Goal: Task Accomplishment & Management: Use online tool/utility

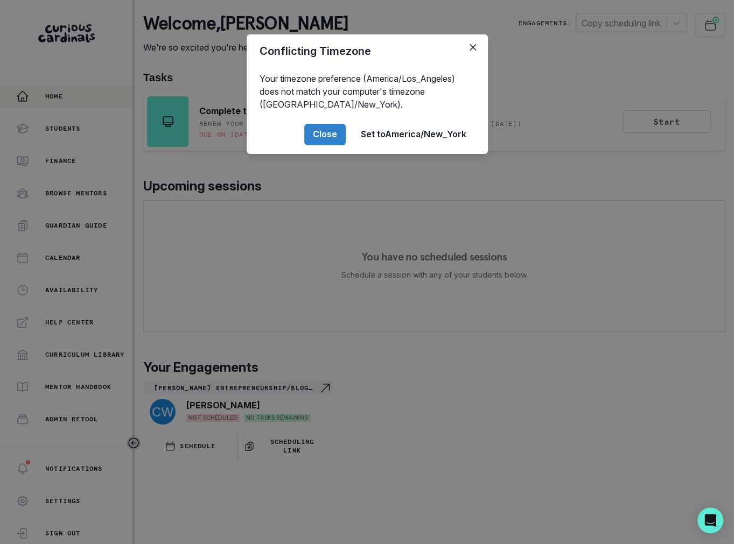
click at [236, 288] on div "Conflicting Timezone Your timezone preference (America/Los_Angeles) does not ma…" at bounding box center [367, 272] width 734 height 544
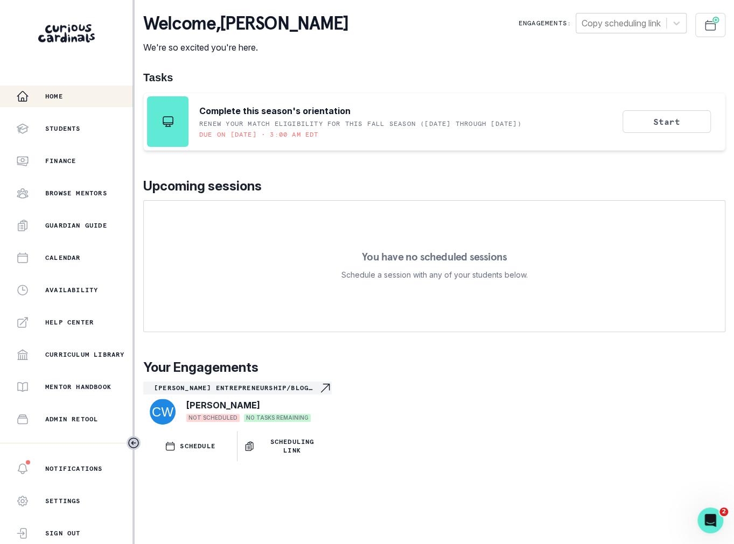
scroll to position [116, 0]
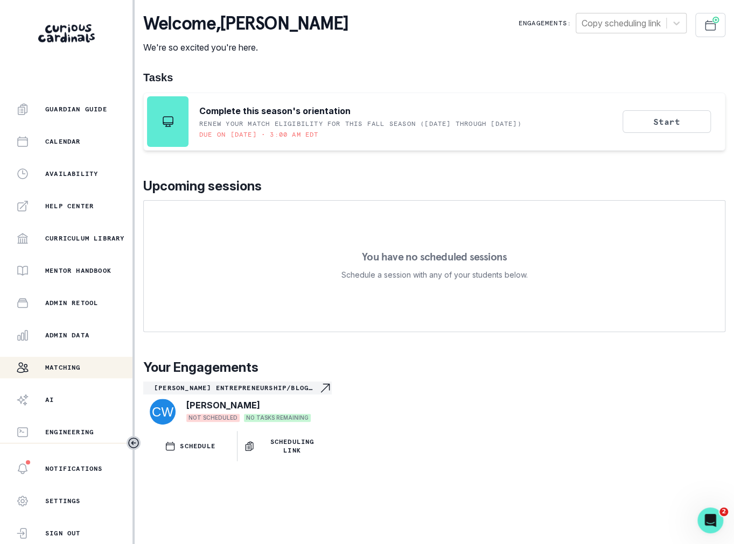
click at [78, 372] on p "Matching" at bounding box center [63, 367] width 36 height 9
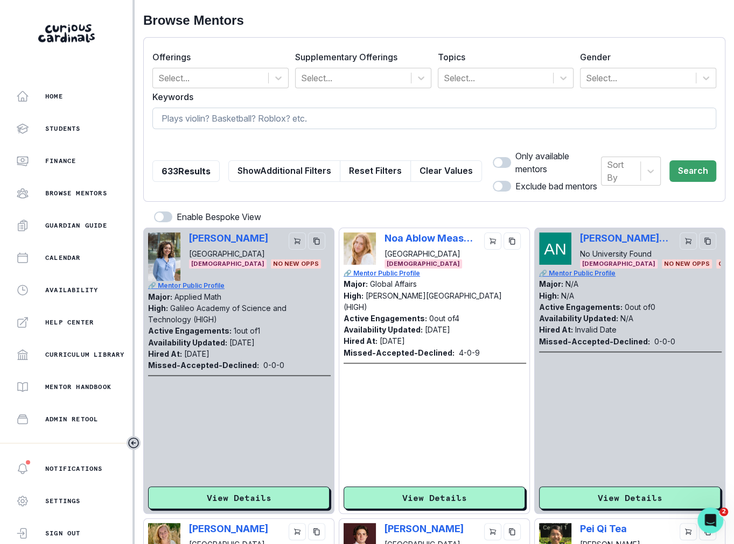
click at [231, 120] on input at bounding box center [434, 119] width 564 height 22
type input "[PERSON_NAME]"
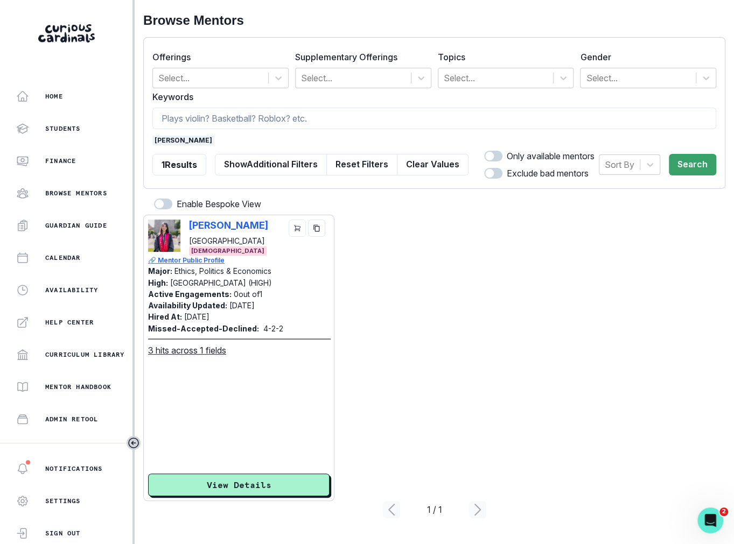
click at [167, 235] on img at bounding box center [164, 236] width 32 height 32
click at [216, 228] on p "[PERSON_NAME]" at bounding box center [228, 225] width 79 height 11
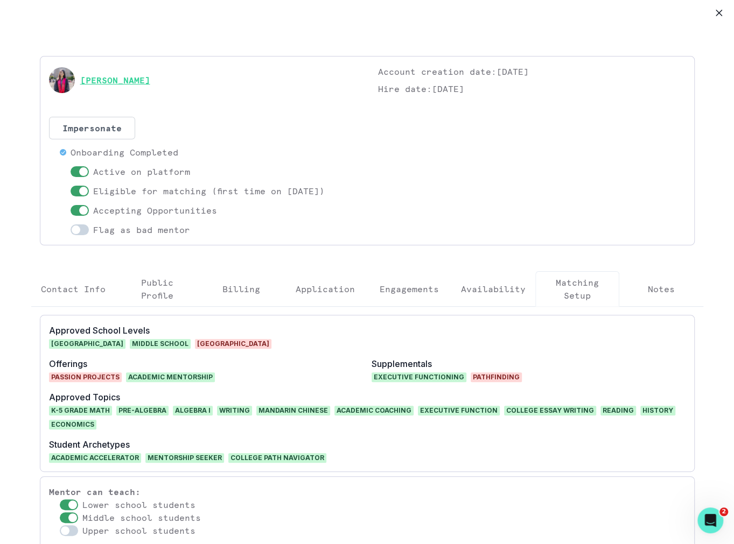
click at [114, 77] on link "[PERSON_NAME]" at bounding box center [115, 80] width 70 height 13
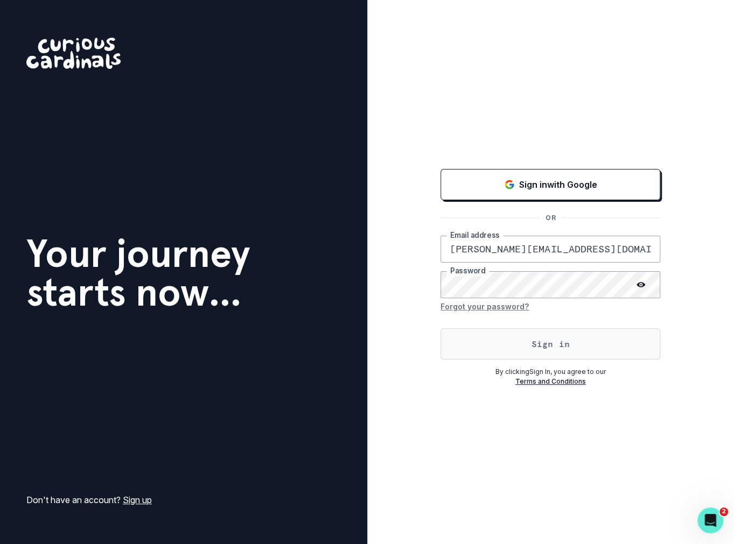
click at [506, 349] on button "Sign in" at bounding box center [550, 343] width 220 height 31
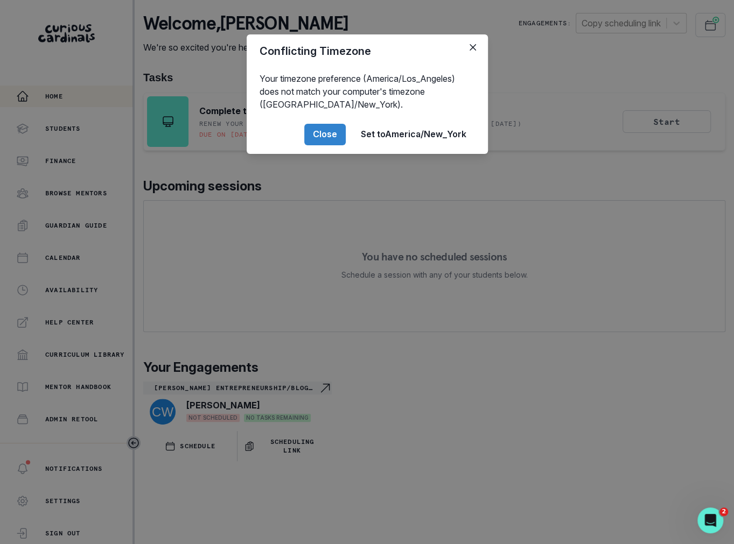
click at [232, 296] on div "Conflicting Timezone Your timezone preference (America/Los_Angeles) does not ma…" at bounding box center [367, 272] width 734 height 544
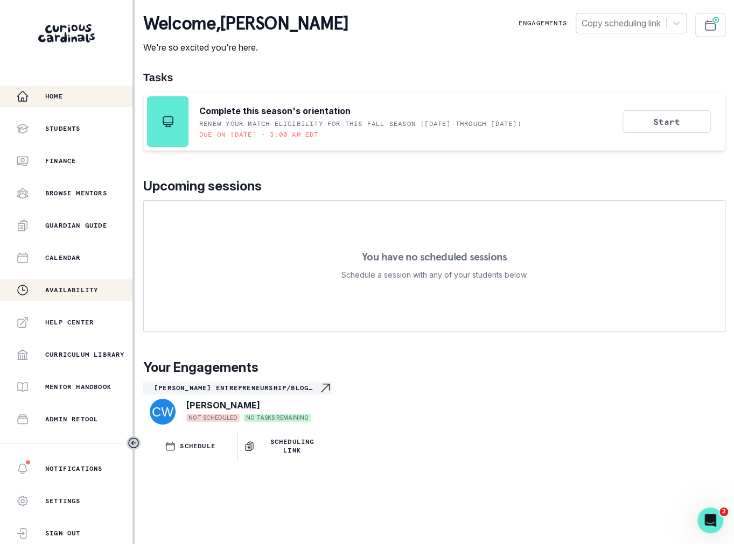
scroll to position [116, 0]
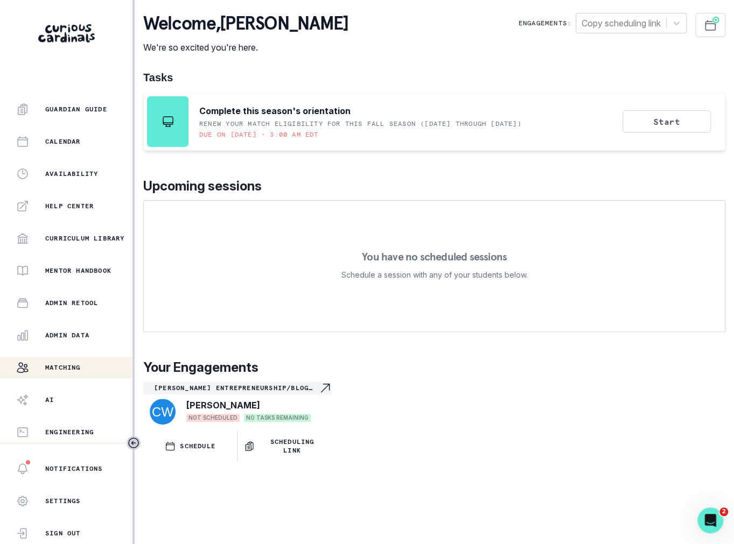
click at [83, 362] on div "Matching" at bounding box center [74, 367] width 116 height 13
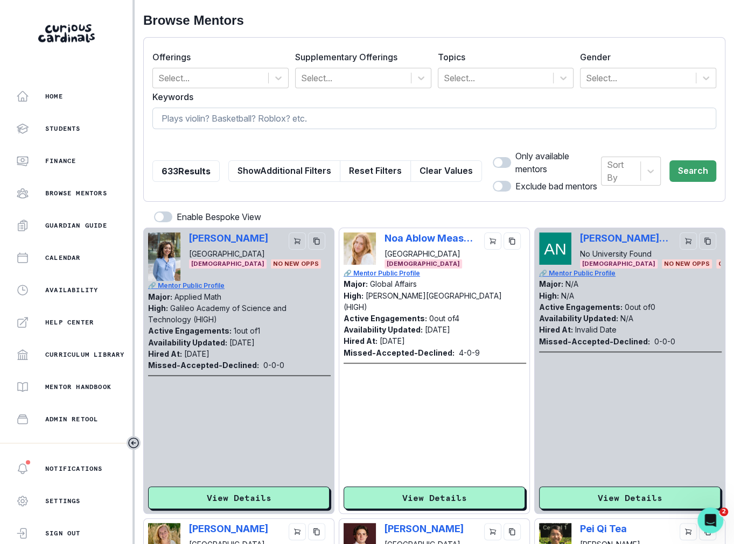
click at [286, 111] on input at bounding box center [434, 119] width 564 height 22
type input "[PERSON_NAME]"
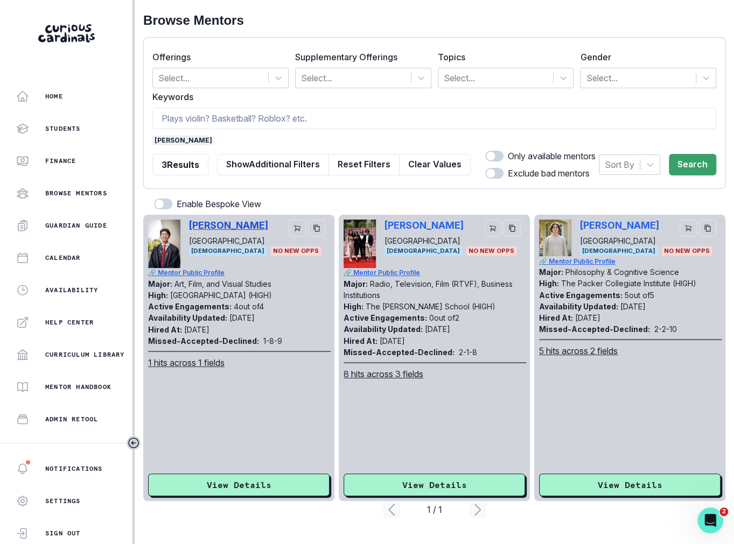
click at [251, 223] on p "[PERSON_NAME]" at bounding box center [228, 225] width 79 height 11
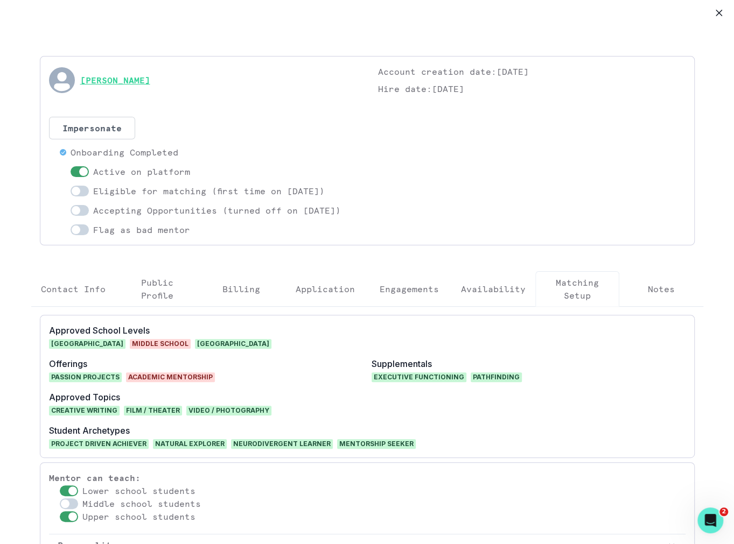
click at [122, 75] on link "[PERSON_NAME]" at bounding box center [115, 80] width 70 height 13
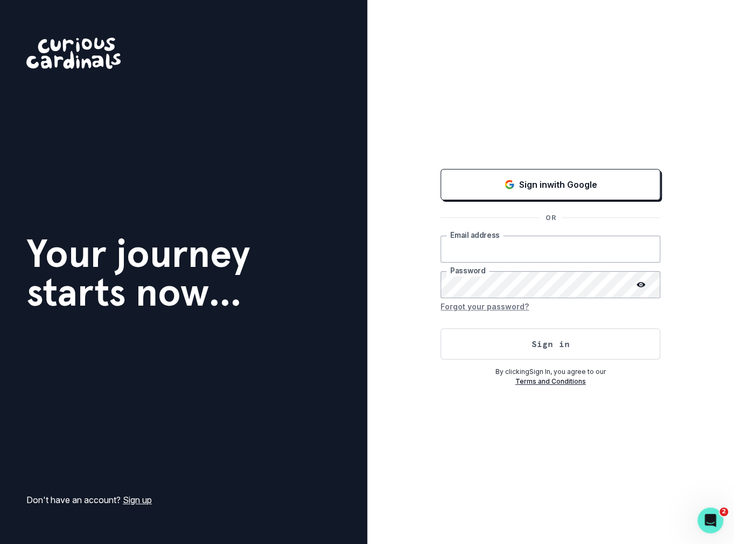
type input "[PERSON_NAME][EMAIL_ADDRESS][DOMAIN_NAME]"
click at [723, 18] on div "Sign in with Google OR [PERSON_NAME][EMAIL_ADDRESS][DOMAIN_NAME] Email address …" at bounding box center [550, 272] width 367 height 544
click at [550, 349] on button "Sign in" at bounding box center [550, 343] width 220 height 31
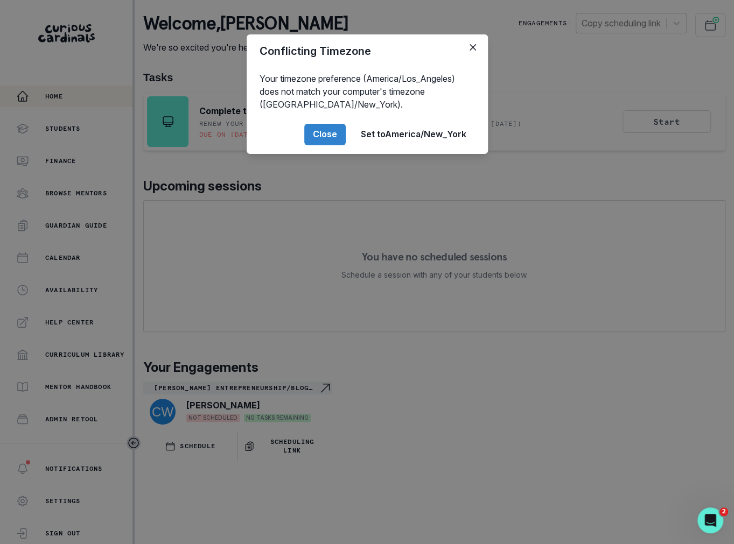
click at [191, 351] on div "Conflicting Timezone Your timezone preference (America/Los_Angeles) does not ma…" at bounding box center [367, 272] width 734 height 544
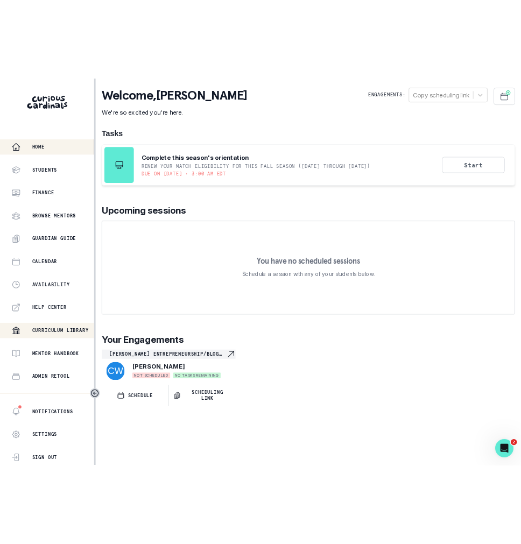
scroll to position [116, 0]
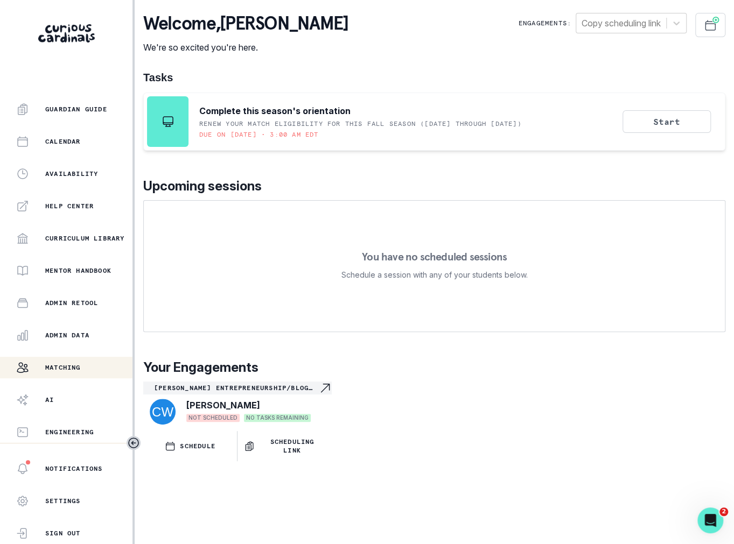
click at [64, 366] on p "Matching" at bounding box center [63, 367] width 36 height 9
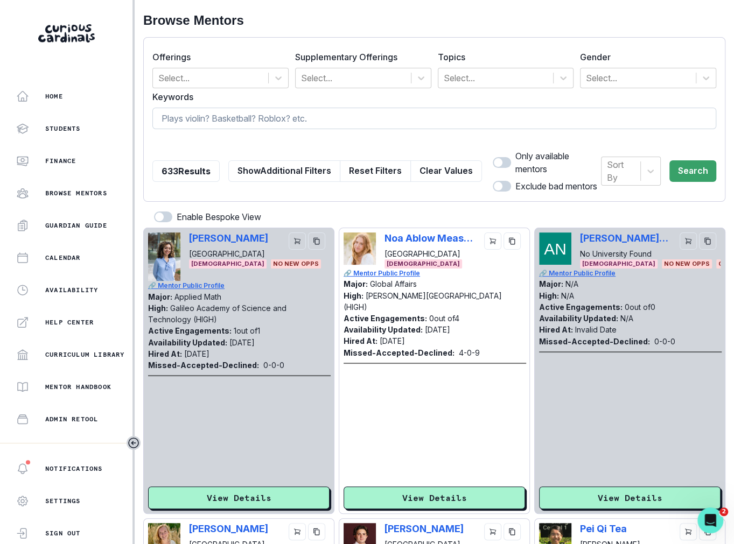
click at [256, 120] on input at bounding box center [434, 119] width 564 height 22
type input "minjue"
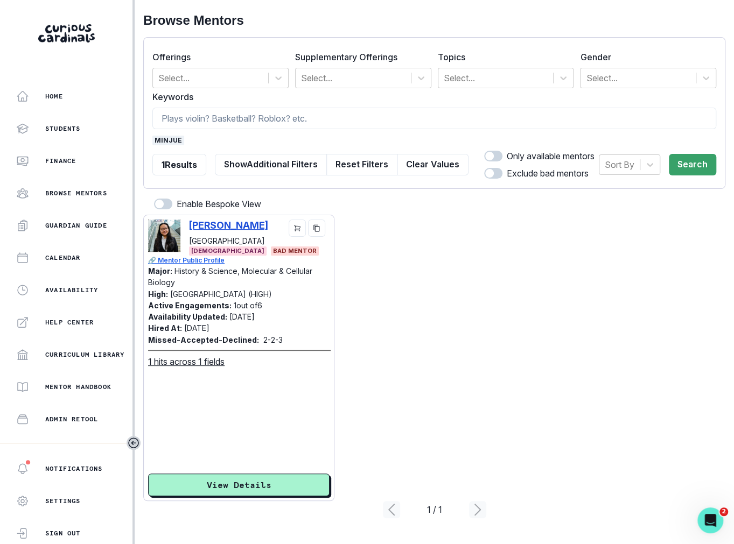
click at [212, 222] on p "[PERSON_NAME]" at bounding box center [228, 225] width 79 height 11
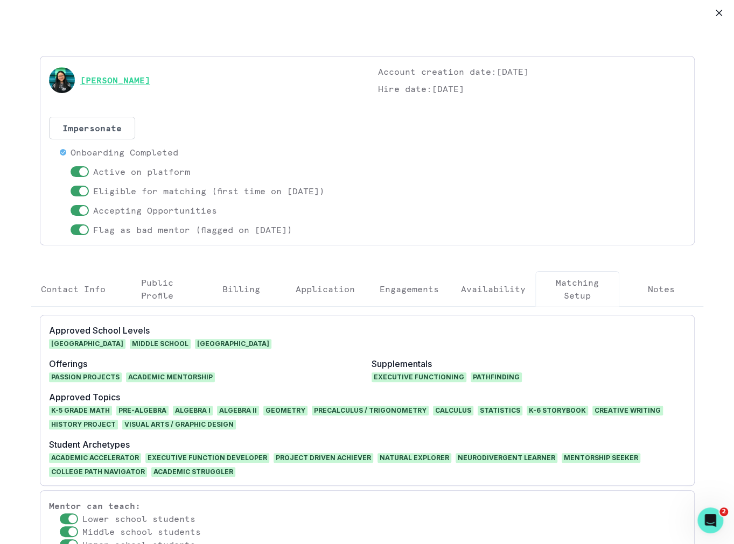
click at [97, 74] on link "[PERSON_NAME]" at bounding box center [115, 80] width 70 height 13
